Goal: Task Accomplishment & Management: Complete application form

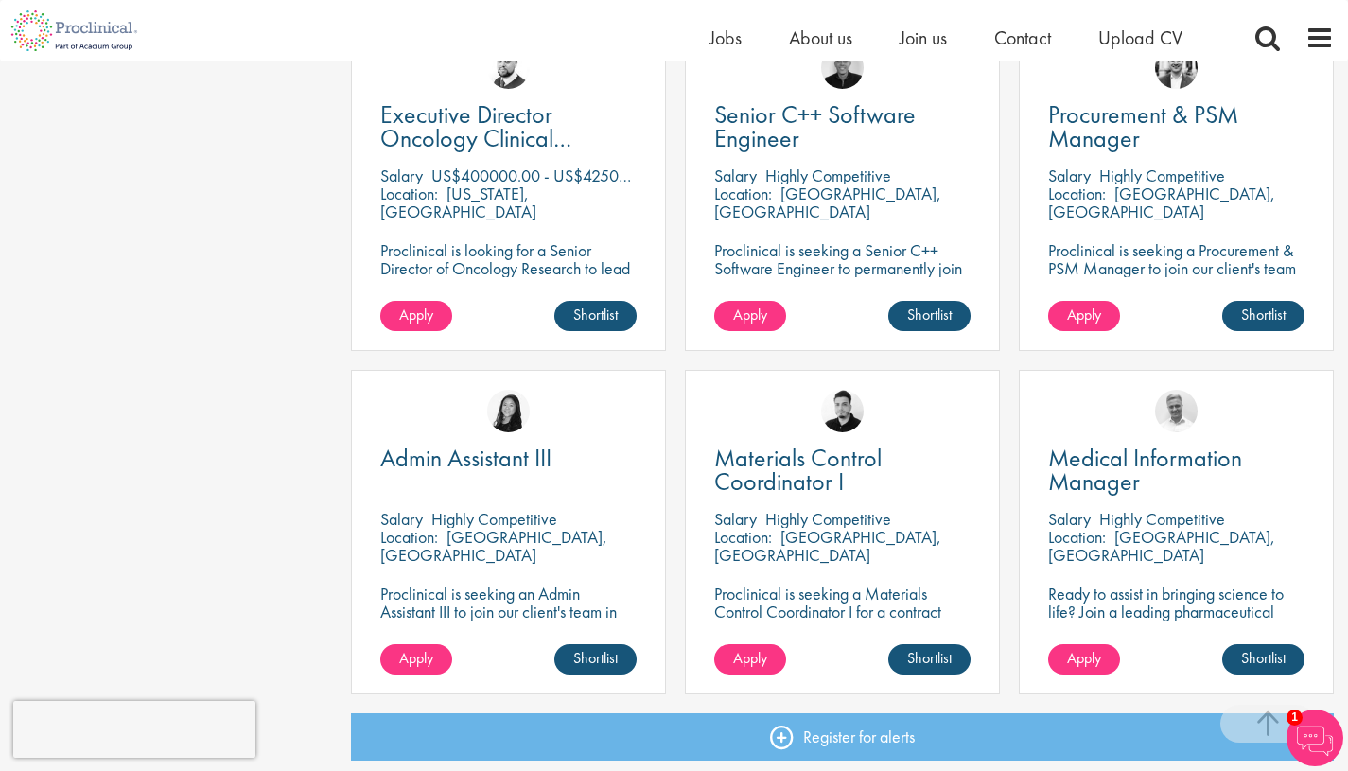
scroll to position [5420, 0]
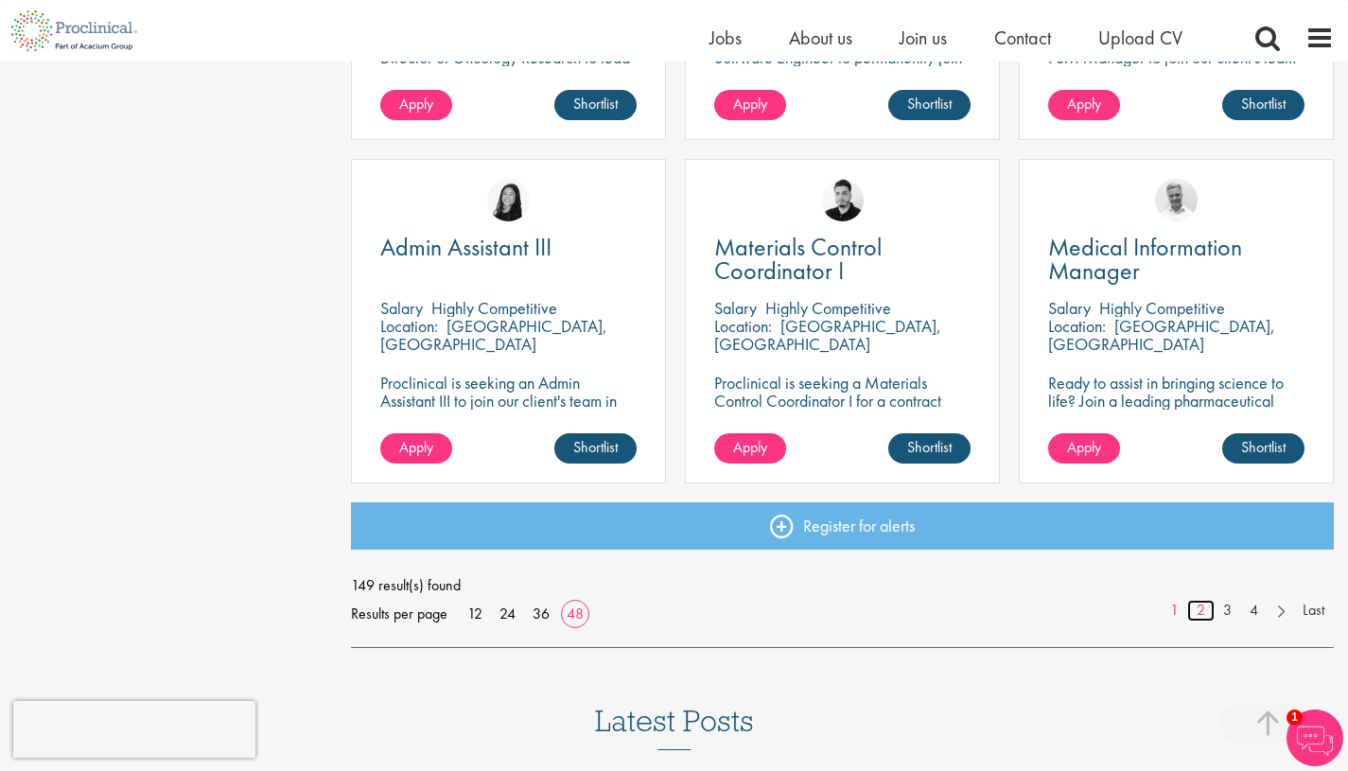
click at [1208, 611] on link "2" at bounding box center [1200, 611] width 27 height 22
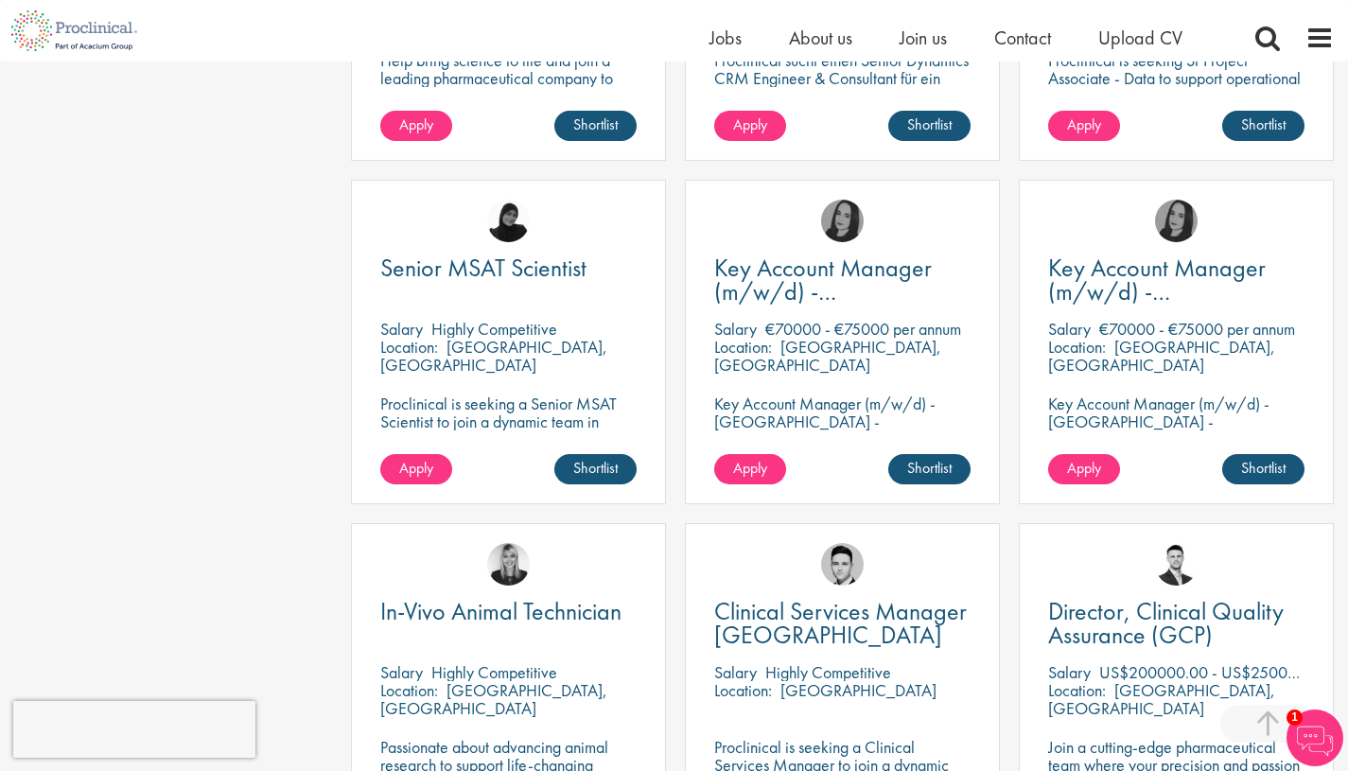
scroll to position [5310, 0]
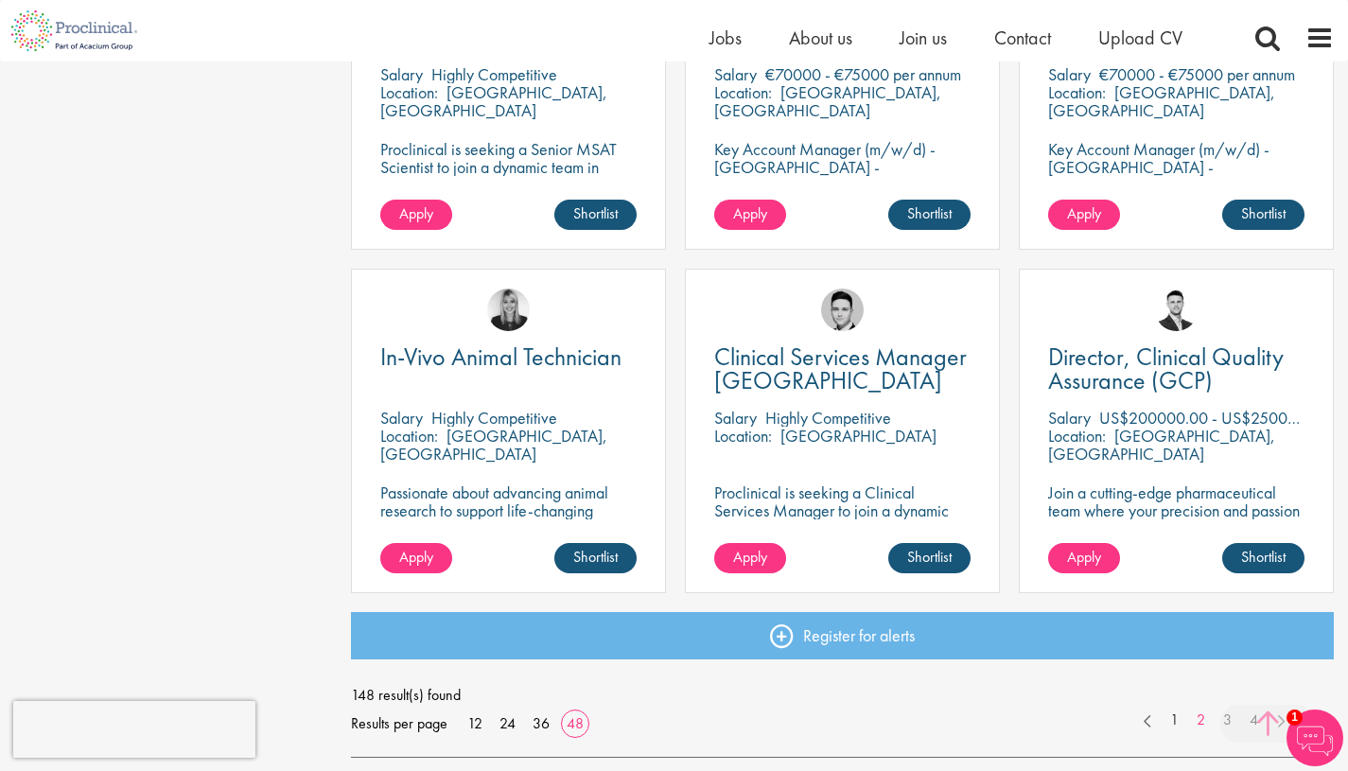
click at [1233, 720] on span at bounding box center [1268, 724] width 95 height 38
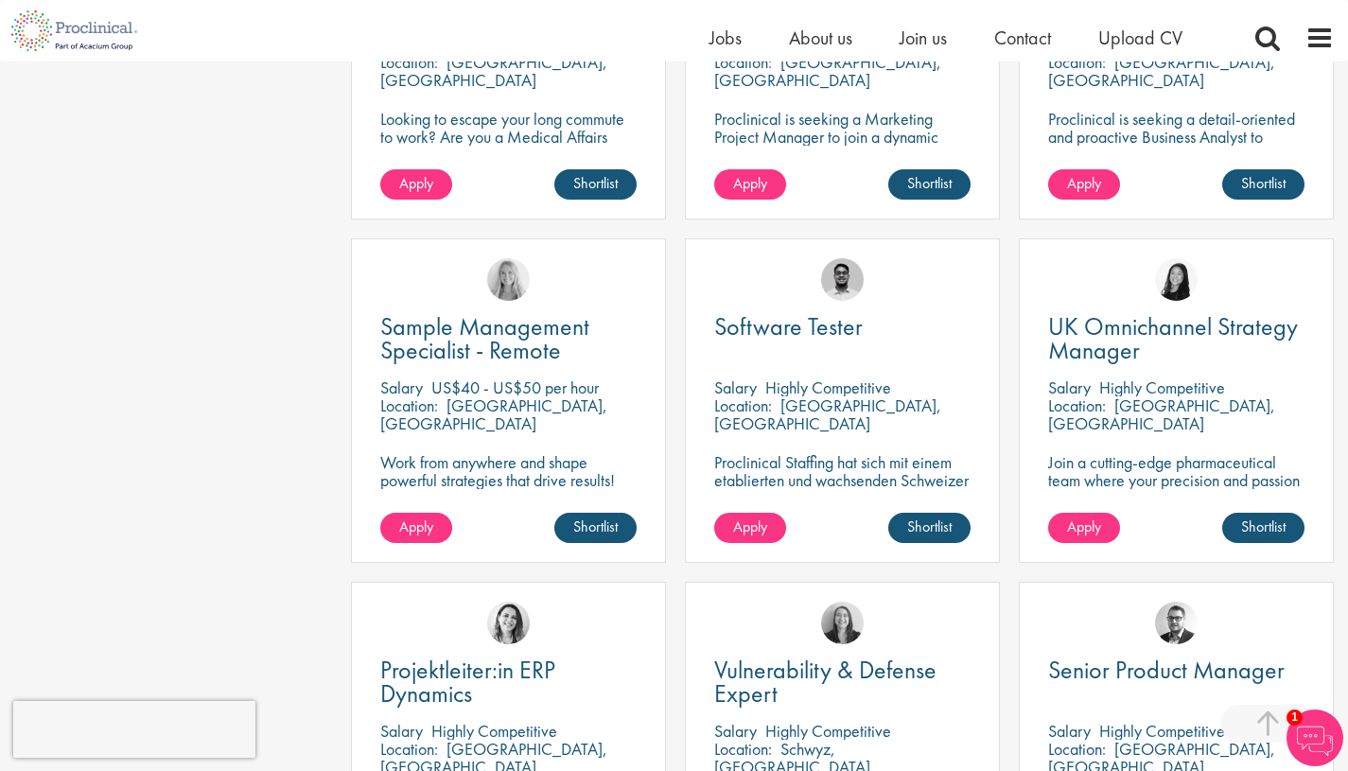
scroll to position [3705, 0]
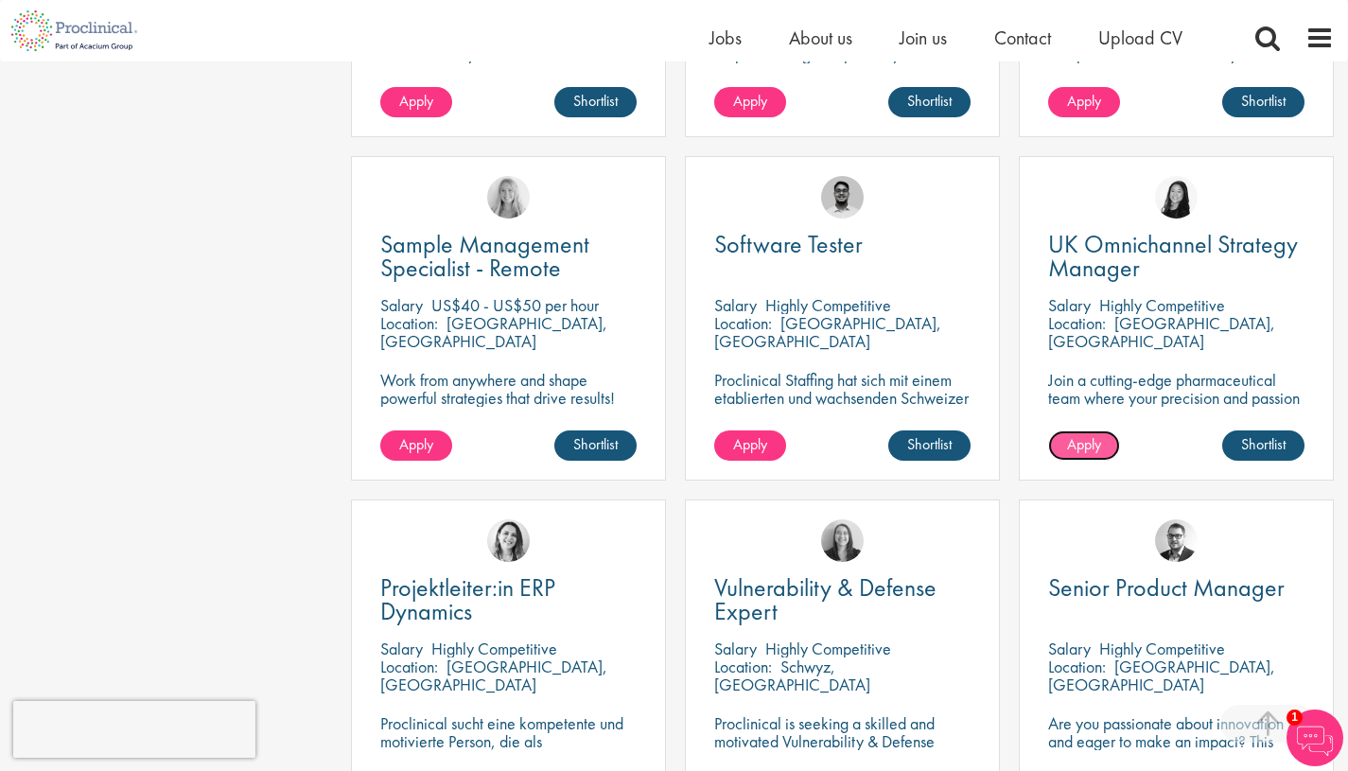
click at [1095, 441] on span "Apply" at bounding box center [1084, 444] width 34 height 20
click at [719, 446] on link "Apply" at bounding box center [750, 446] width 72 height 30
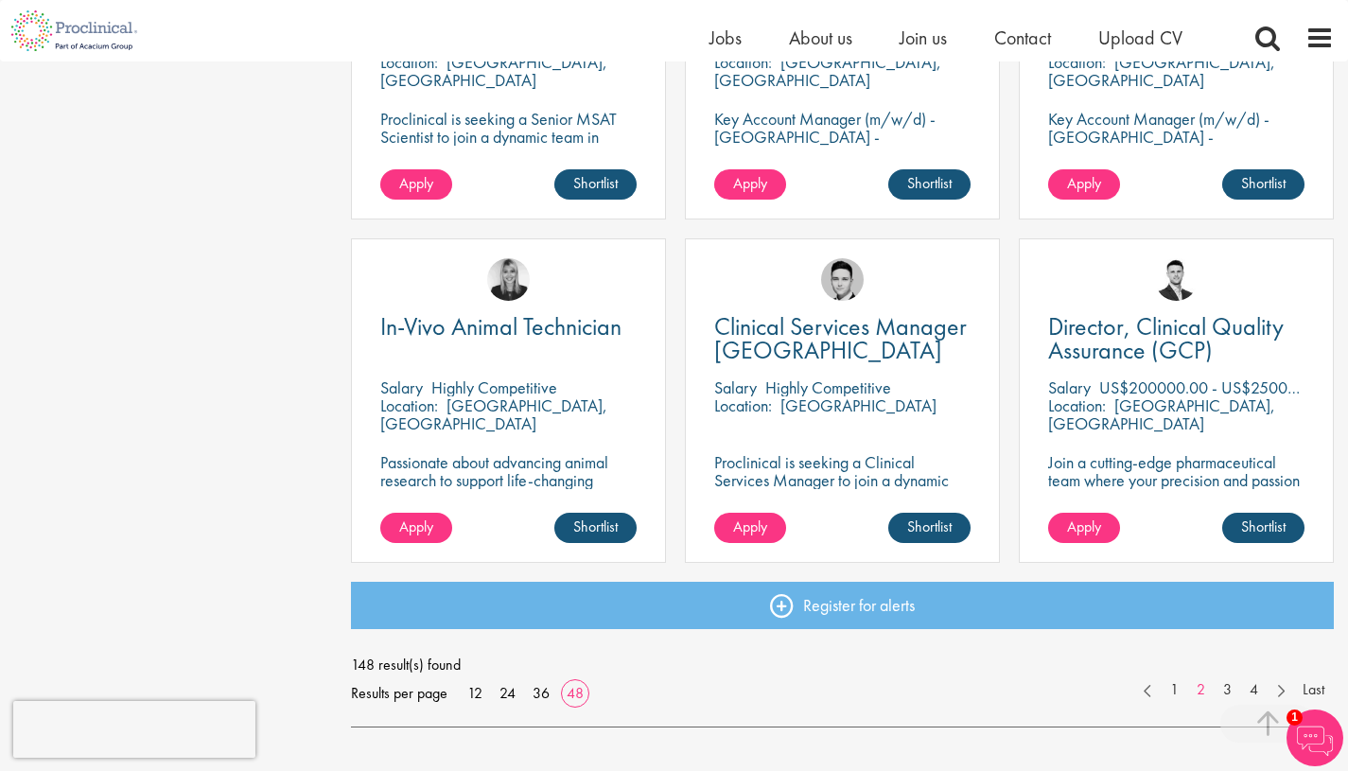
scroll to position [5344, 0]
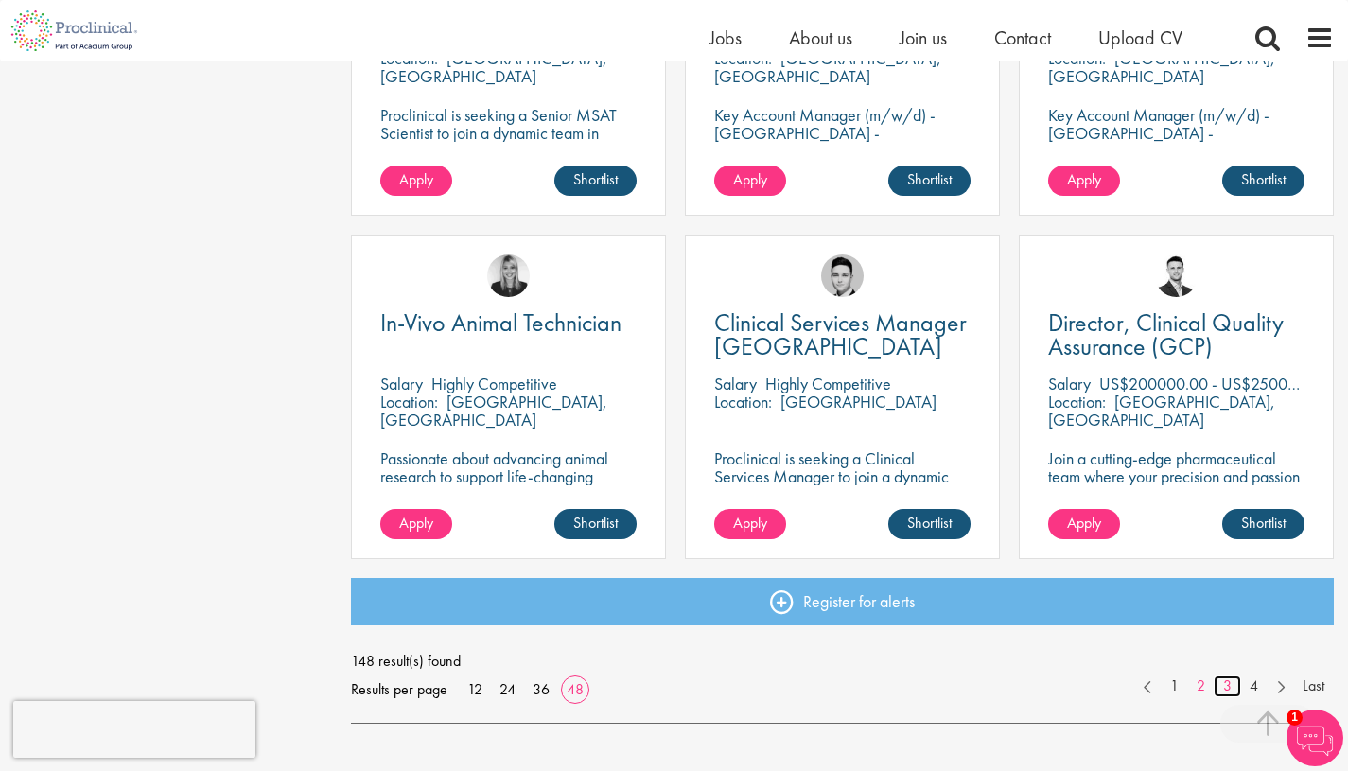
click at [1225, 686] on link "3" at bounding box center [1227, 687] width 27 height 22
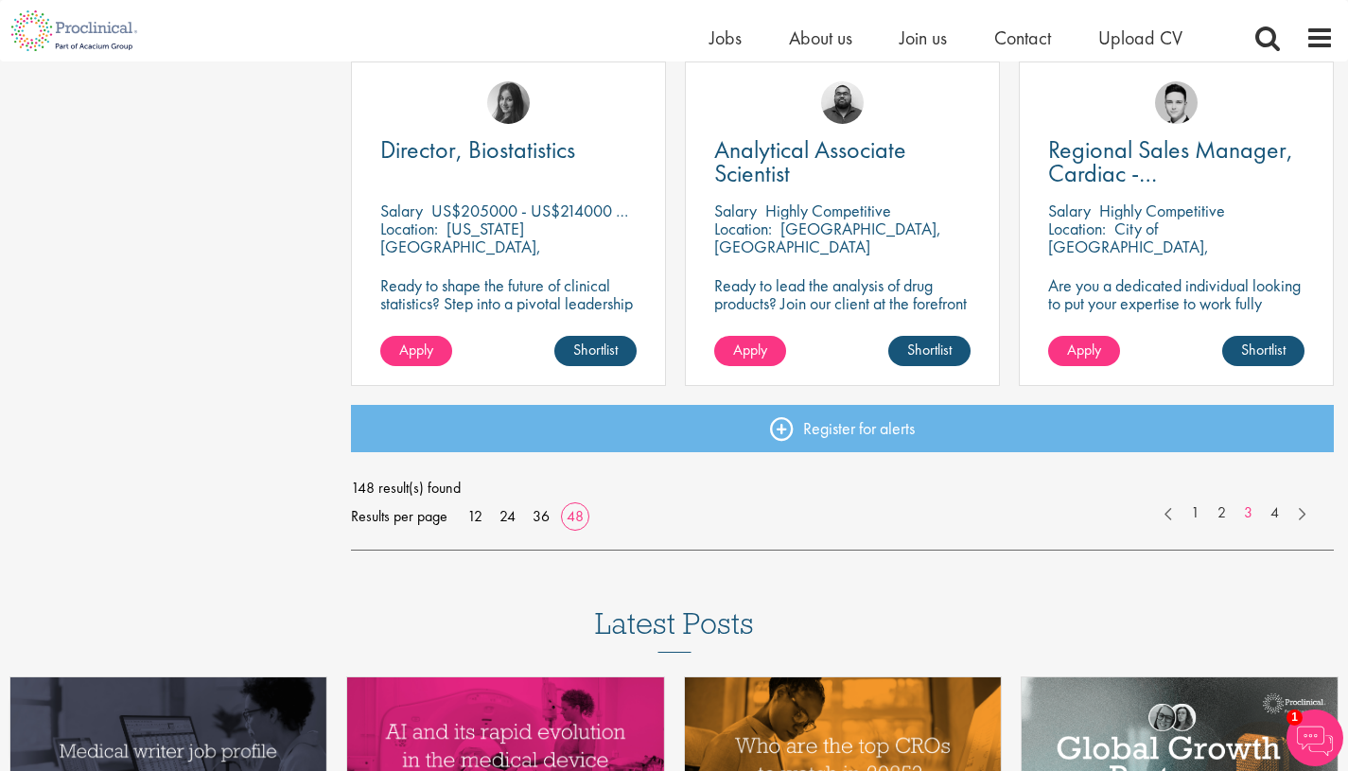
scroll to position [5520, 0]
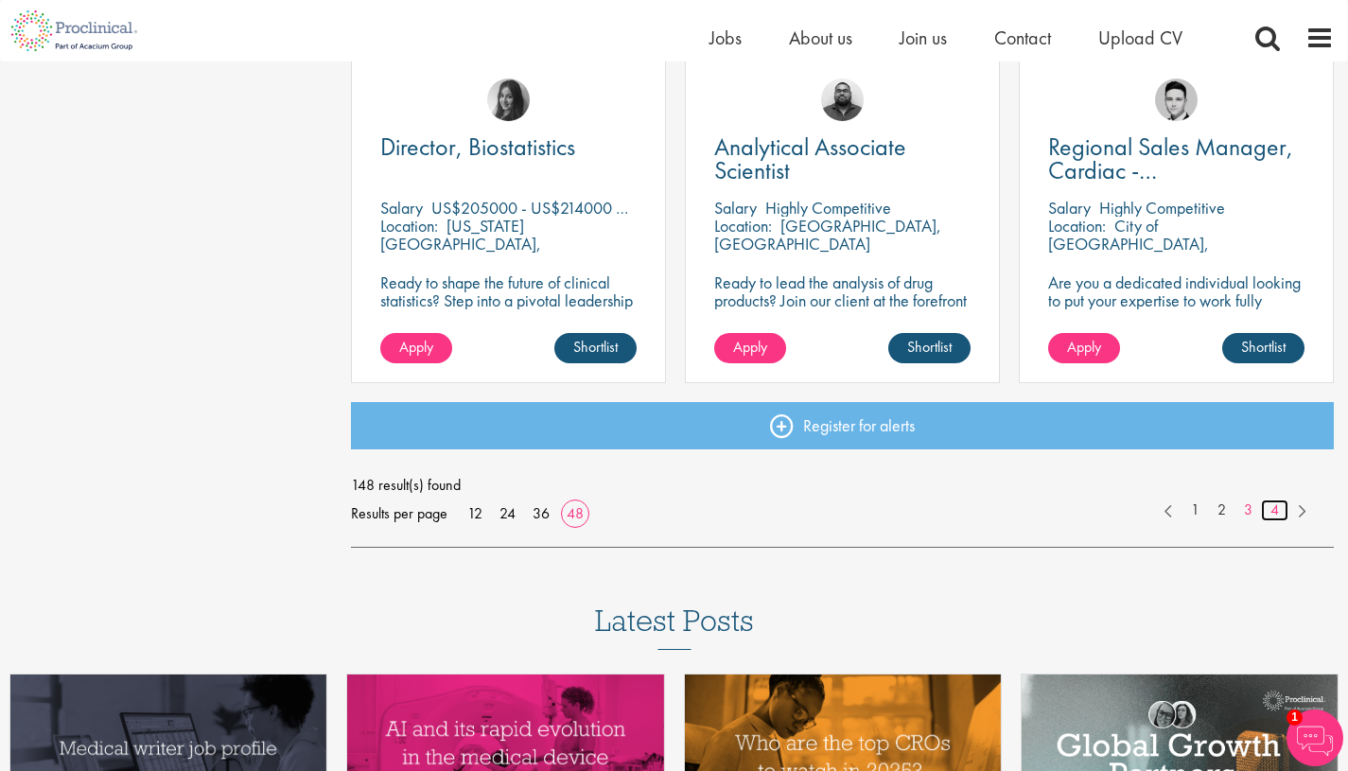
click at [1275, 511] on link "4" at bounding box center [1274, 511] width 27 height 22
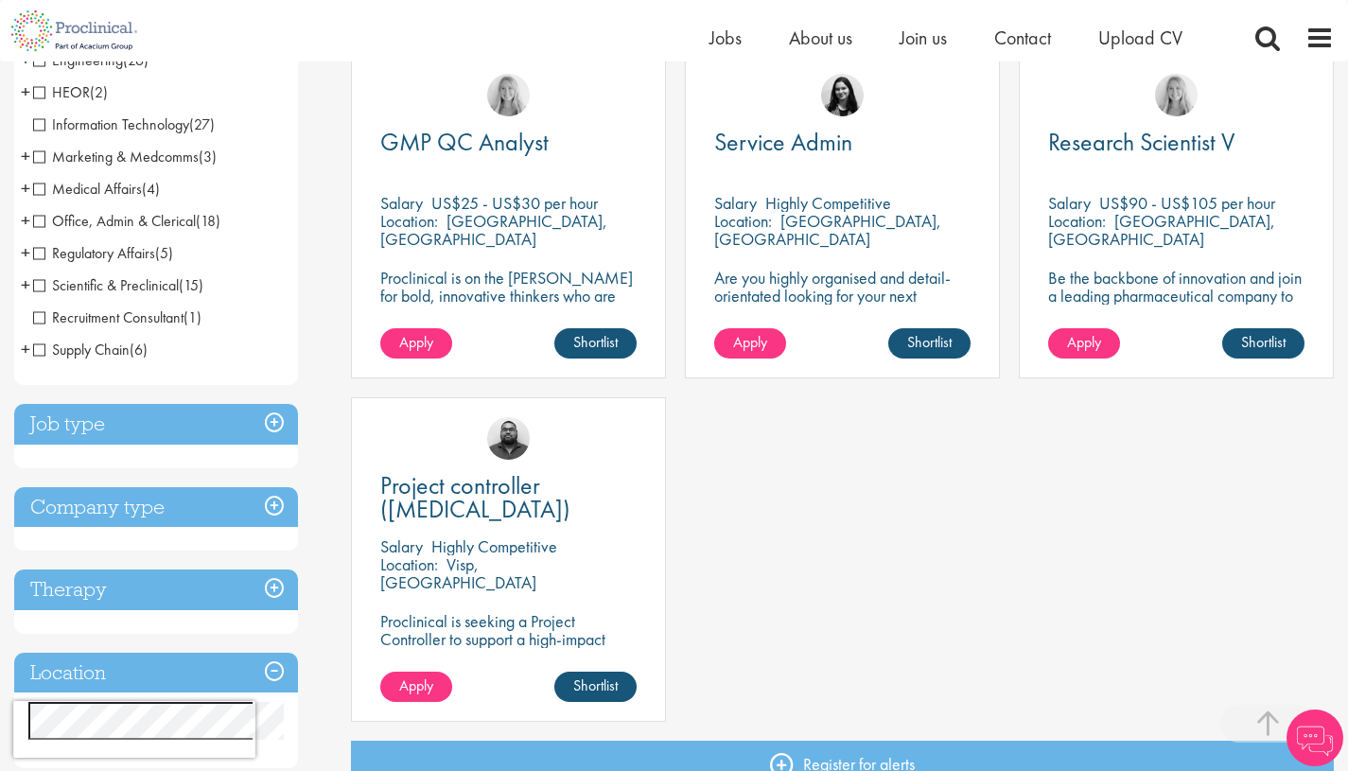
scroll to position [610, 0]
